Goal: Register for event/course

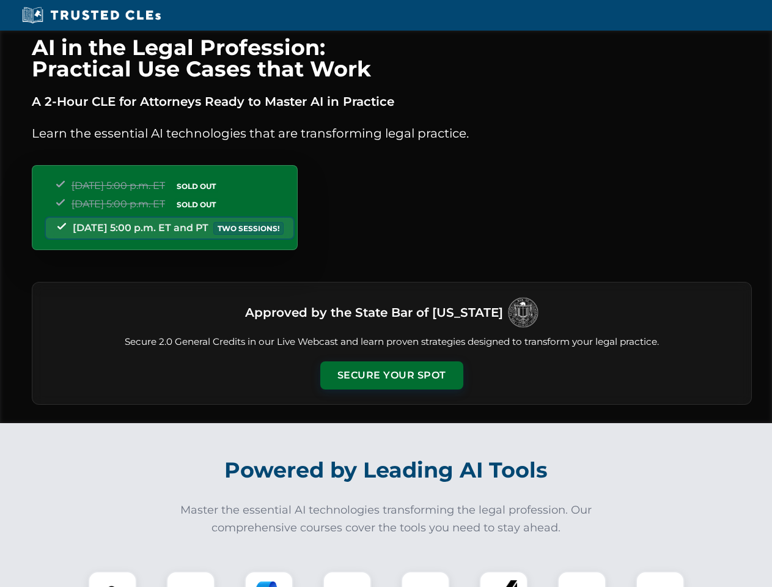
click at [391, 375] on button "Secure Your Spot" at bounding box center [391, 375] width 143 height 28
click at [112, 579] on img at bounding box center [112, 595] width 35 height 35
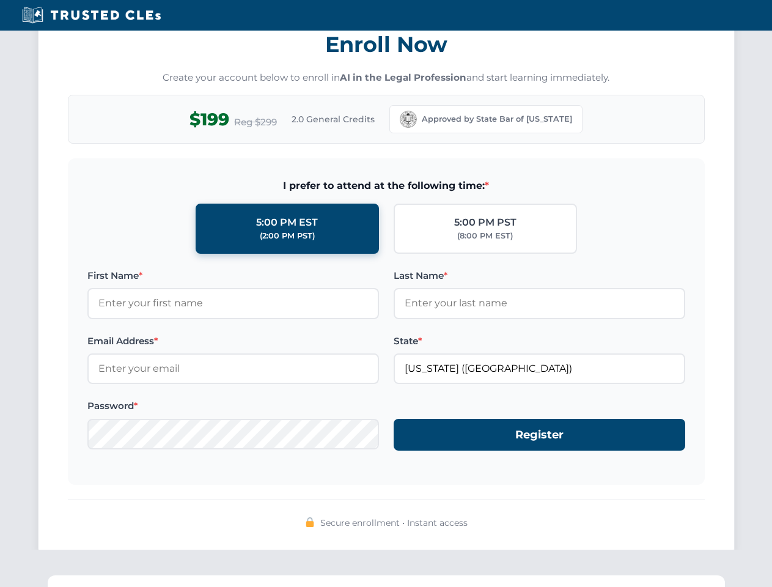
scroll to position [1200, 0]
